Goal: Transaction & Acquisition: Download file/media

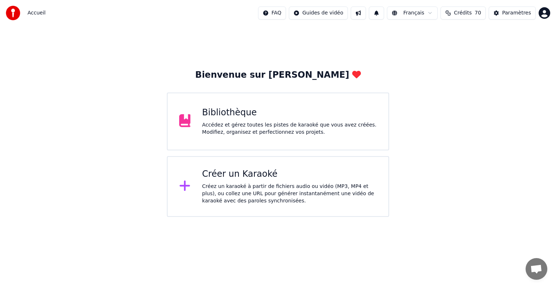
click at [226, 119] on div "Bibliothèque Accédez et gérez toutes les pistes de karaoké que vous avez créées…" at bounding box center [289, 121] width 175 height 29
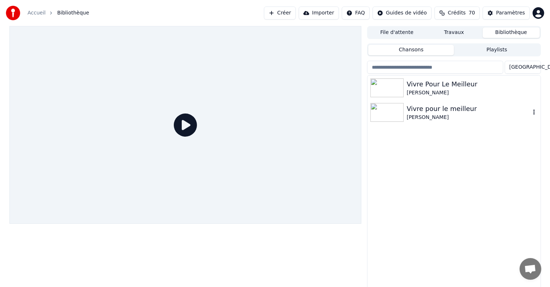
click at [450, 114] on div "[PERSON_NAME]" at bounding box center [467, 117] width 123 height 7
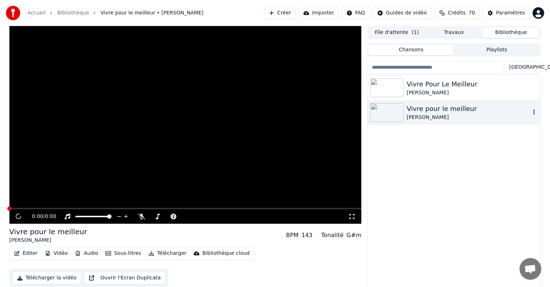
click at [450, 114] on div "[PERSON_NAME]" at bounding box center [467, 117] width 123 height 7
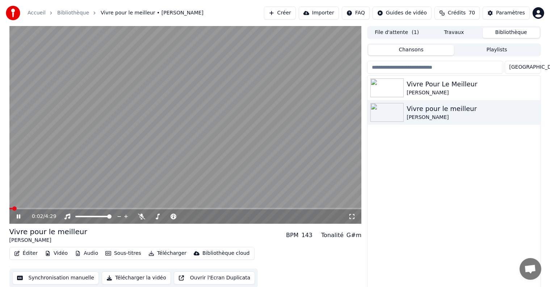
click at [28, 209] on span at bounding box center [185, 208] width 352 height 1
click at [35, 208] on span at bounding box center [33, 209] width 4 height 4
click at [445, 87] on div "Vivre Pour Le Meilleur" at bounding box center [467, 84] width 123 height 10
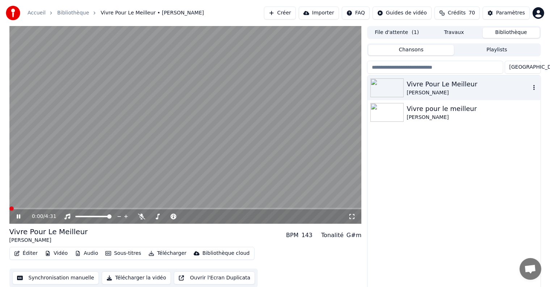
click at [533, 87] on icon "button" at bounding box center [533, 88] width 7 height 6
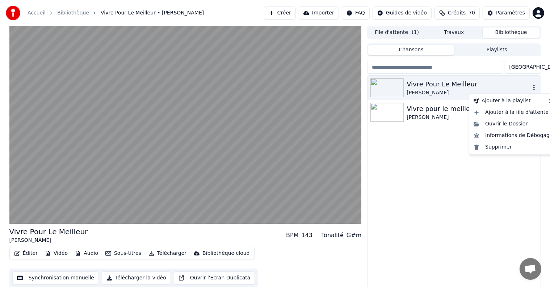
click at [507, 88] on div "Vivre Pour Le Meilleur" at bounding box center [467, 84] width 123 height 10
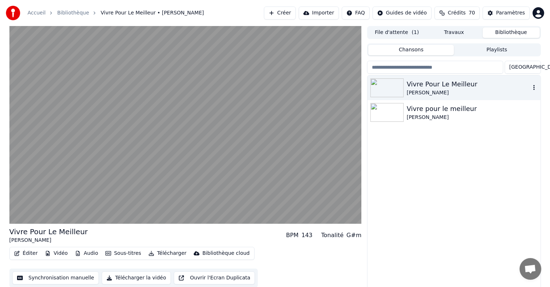
click at [507, 88] on div "Vivre Pour Le Meilleur" at bounding box center [467, 84] width 123 height 10
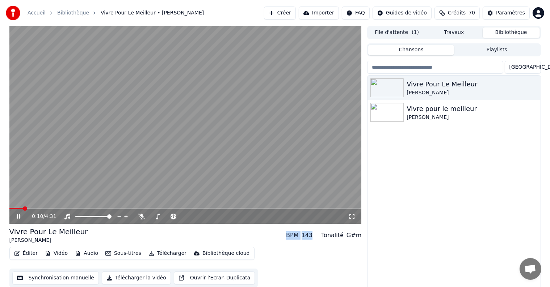
drag, startPoint x: 74, startPoint y: 217, endPoint x: 330, endPoint y: 226, distance: 256.3
click at [330, 226] on div "0:10 / 4:31 Vivre Pour Le Meilleur [PERSON_NAME] BPM 143 Tonalité G#m Éditer Vi…" at bounding box center [185, 158] width 352 height 265
click at [505, 96] on div "[PERSON_NAME]" at bounding box center [467, 92] width 123 height 7
click at [18, 208] on video at bounding box center [185, 125] width 352 height 198
click at [18, 216] on icon at bounding box center [18, 216] width 4 height 5
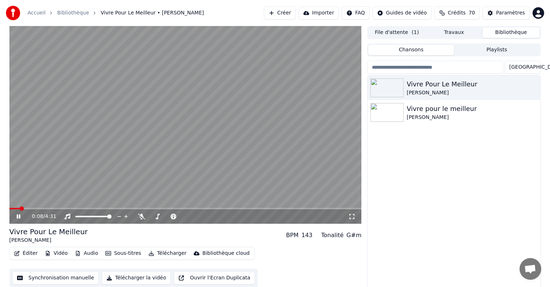
click at [20, 211] on span at bounding box center [22, 209] width 4 height 4
click at [441, 118] on div "[PERSON_NAME]" at bounding box center [467, 117] width 123 height 7
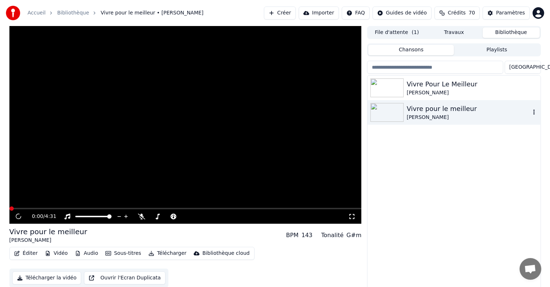
click at [441, 118] on div "[PERSON_NAME]" at bounding box center [467, 117] width 123 height 7
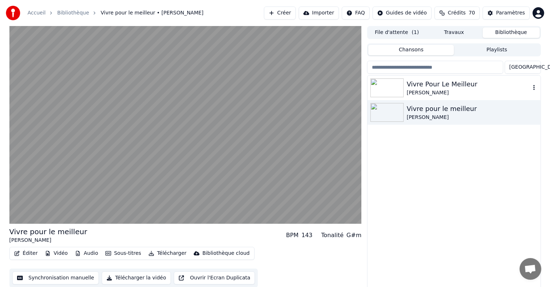
click at [479, 85] on div "Vivre Pour Le Meilleur" at bounding box center [467, 84] width 123 height 10
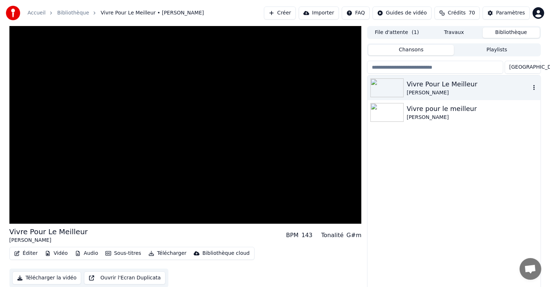
click at [479, 85] on div "Vivre Pour Le Meilleur" at bounding box center [467, 84] width 123 height 10
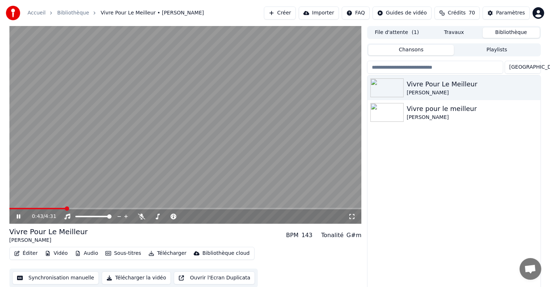
click at [20, 214] on icon at bounding box center [23, 217] width 17 height 6
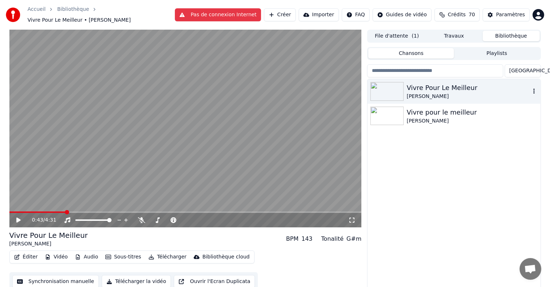
click at [510, 93] on div "[PERSON_NAME]" at bounding box center [467, 96] width 123 height 7
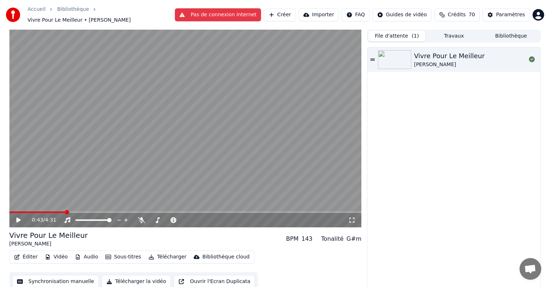
click at [402, 35] on button "File d'attente ( 1 )" at bounding box center [396, 36] width 57 height 10
click at [463, 211] on div "Vivre Pour Le Meilleur [PERSON_NAME]" at bounding box center [453, 168] width 173 height 243
click at [515, 33] on button "Bibliothèque" at bounding box center [510, 36] width 57 height 10
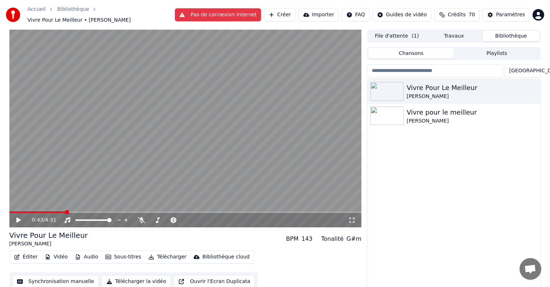
click at [498, 51] on button "Playlists" at bounding box center [497, 53] width 86 height 10
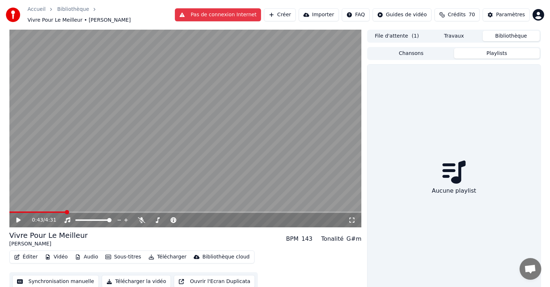
click at [515, 31] on button "Bibliothèque" at bounding box center [510, 36] width 57 height 10
click at [514, 35] on button "Bibliothèque" at bounding box center [510, 36] width 57 height 10
click at [513, 31] on button "Bibliothèque" at bounding box center [510, 36] width 57 height 10
click at [411, 51] on button "Chansons" at bounding box center [411, 53] width 86 height 10
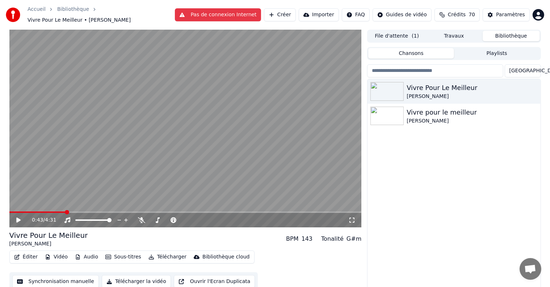
click at [330, 13] on button "Importer" at bounding box center [318, 14] width 40 height 13
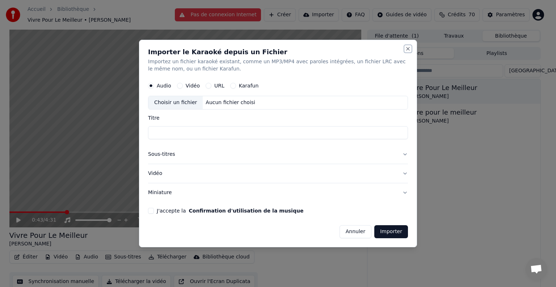
click at [407, 50] on button "Close" at bounding box center [408, 49] width 6 height 6
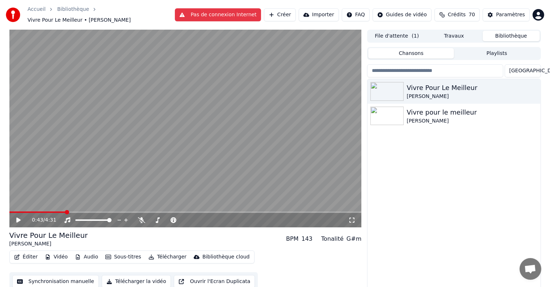
click at [457, 192] on div "Vivre Pour Le Meilleur [PERSON_NAME] pour le meilleur [PERSON_NAME]" at bounding box center [453, 186] width 173 height 215
click at [18, 218] on icon at bounding box center [18, 220] width 4 height 5
click at [87, 207] on video at bounding box center [185, 129] width 352 height 198
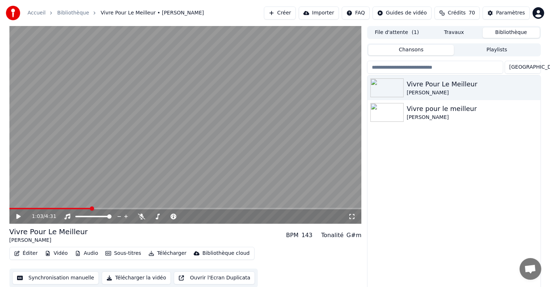
click at [90, 207] on span at bounding box center [92, 209] width 4 height 4
click at [507, 114] on div "[PERSON_NAME]" at bounding box center [467, 117] width 123 height 7
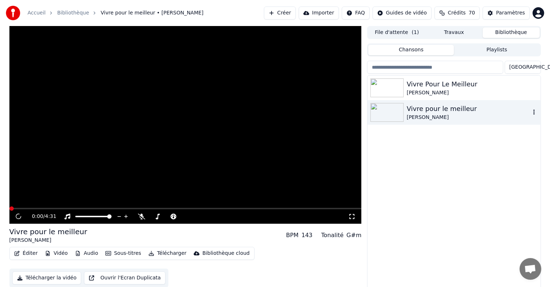
click at [507, 114] on div "[PERSON_NAME]" at bounding box center [467, 117] width 123 height 7
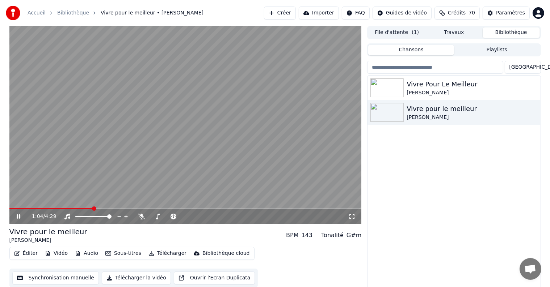
click at [93, 211] on span at bounding box center [94, 209] width 4 height 4
click at [493, 89] on div "Vivre Pour Le Meilleur" at bounding box center [467, 84] width 123 height 10
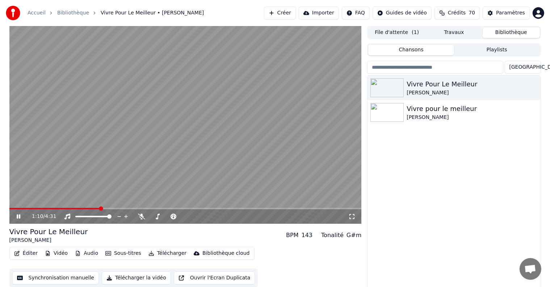
click at [103, 208] on span at bounding box center [101, 209] width 4 height 4
click at [62, 207] on video at bounding box center [185, 125] width 352 height 198
click at [51, 209] on span at bounding box center [63, 208] width 109 height 1
click at [19, 214] on icon at bounding box center [23, 217] width 17 height 6
click at [113, 208] on video at bounding box center [185, 125] width 352 height 198
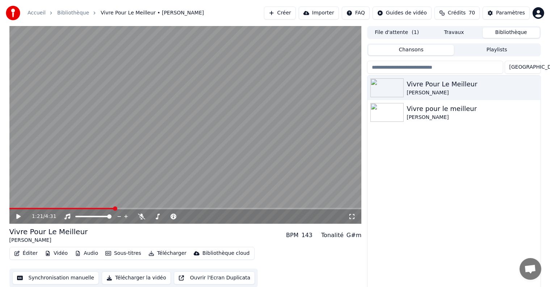
click at [113, 211] on span at bounding box center [115, 209] width 4 height 4
click at [17, 217] on icon at bounding box center [18, 216] width 4 height 5
click at [162, 255] on button "Télécharger" at bounding box center [167, 254] width 44 height 10
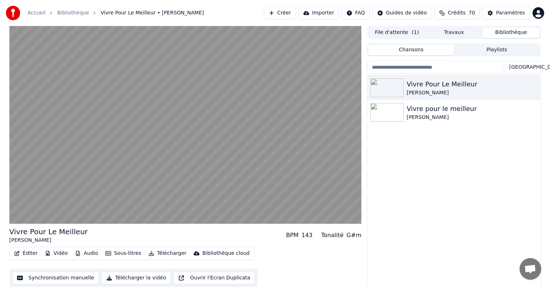
scroll to position [3, 0]
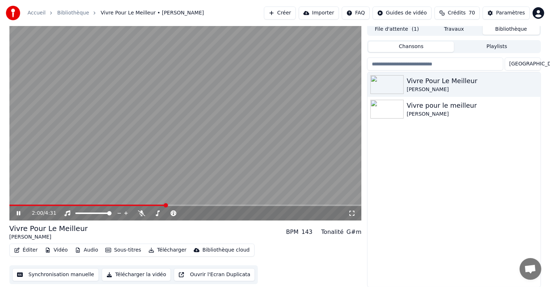
click at [126, 276] on button "Télécharger la vidéo" at bounding box center [136, 274] width 69 height 13
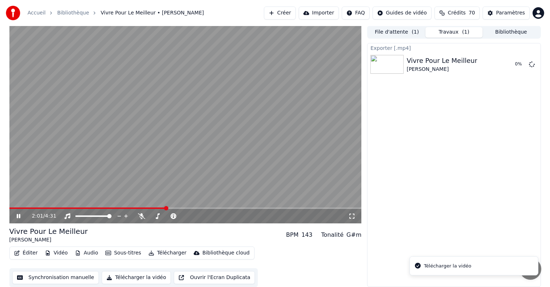
scroll to position [0, 0]
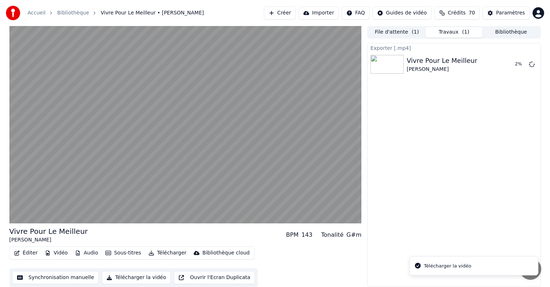
click at [486, 269] on li "Télécharger la vidéo" at bounding box center [473, 266] width 129 height 19
click at [434, 267] on div "Télécharger la vidéo" at bounding box center [447, 266] width 47 height 7
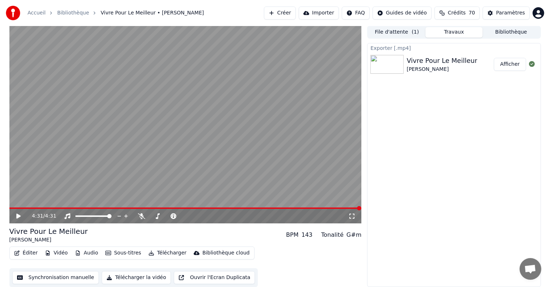
click at [512, 67] on button "Afficher" at bounding box center [509, 64] width 32 height 13
